Goal: Transaction & Acquisition: Purchase product/service

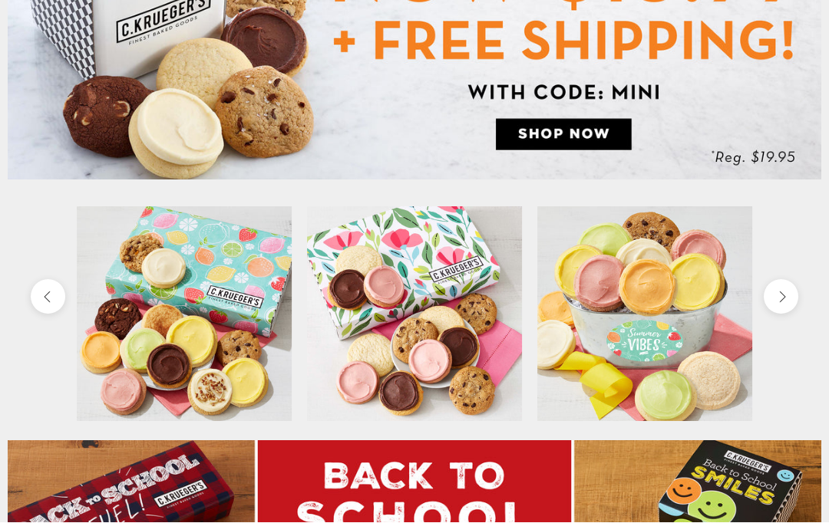
scroll to position [271, 0]
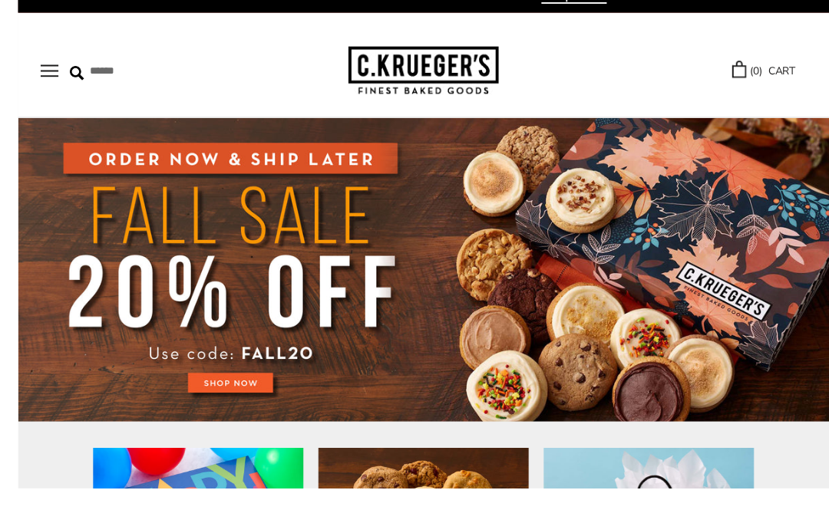
scroll to position [1, 0]
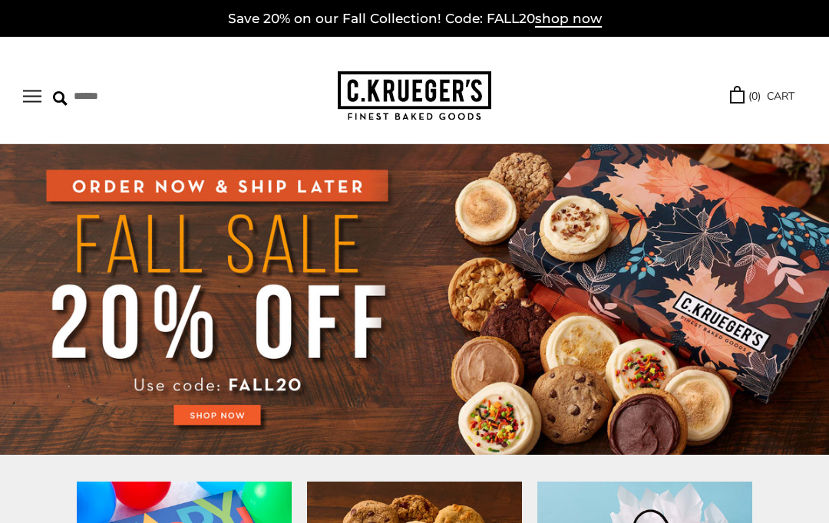
click at [224, 404] on img at bounding box center [414, 299] width 829 height 311
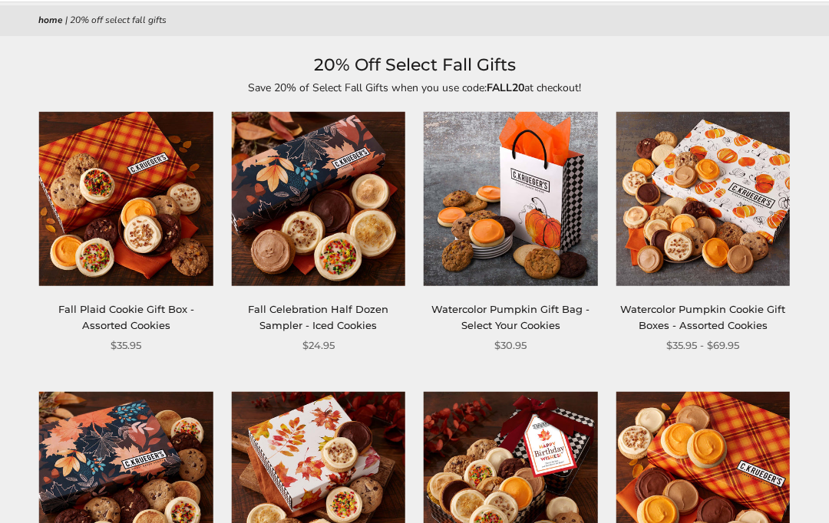
scroll to position [140, 0]
